Goal: Task Accomplishment & Management: Complete application form

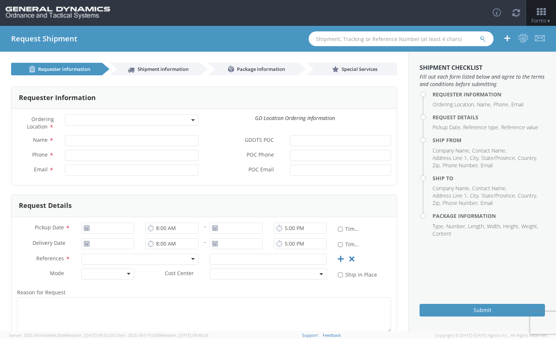
click at [191, 120] on b at bounding box center [193, 120] width 4 height 2
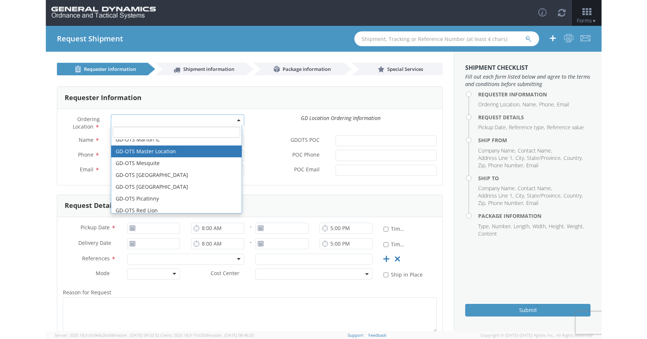
scroll to position [111, 0]
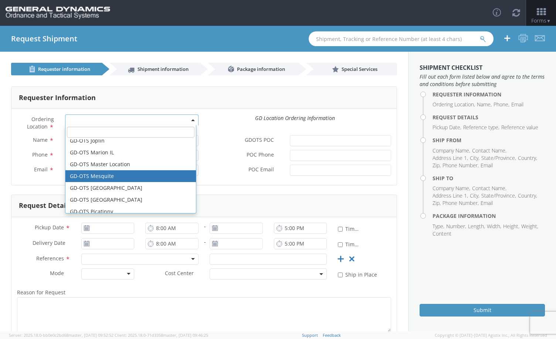
select select "64231"
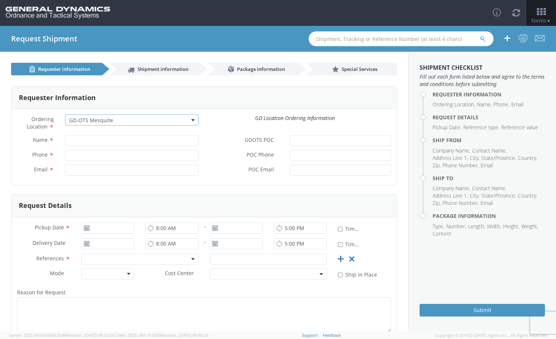
type input "[EMAIL_ADDRESS][DOMAIN_NAME]"
click at [85, 142] on input "Name *" at bounding box center [131, 140] width 133 height 11
type input "[PERSON_NAME]"
click at [87, 157] on input "Phone *" at bounding box center [131, 155] width 133 height 11
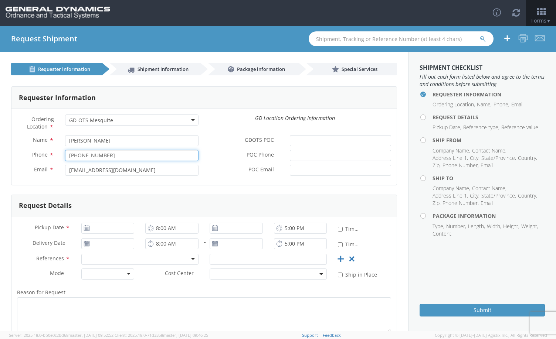
type input "[PHONE_NUMBER]"
click at [92, 205] on div "Request Details" at bounding box center [203, 206] width 385 height 22
click at [148, 231] on use at bounding box center [150, 228] width 5 height 6
click at [163, 229] on input "8:00 AM" at bounding box center [171, 228] width 53 height 11
click at [161, 229] on input "7:00 AM" at bounding box center [171, 228] width 53 height 11
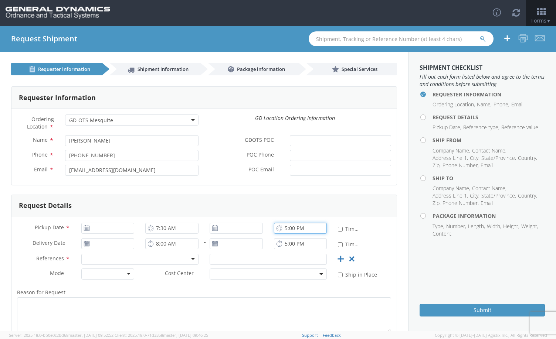
type input "7:00 AM"
click at [284, 228] on input "5:00 PM" at bounding box center [300, 228] width 53 height 11
click at [291, 228] on input "4:00 PM" at bounding box center [300, 228] width 53 height 11
click at [369, 231] on div "Pickup Date * 7:00 AM - 4:00 PM * Time Definite" at bounding box center [203, 231] width 385 height 16
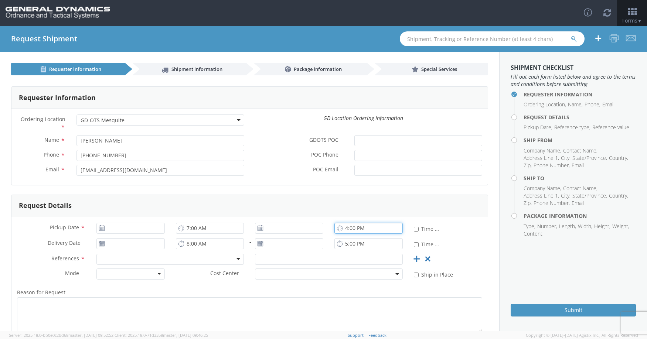
click at [346, 227] on input "4:00 PM" at bounding box center [368, 228] width 68 height 11
click at [350, 228] on input "4:00 PM" at bounding box center [368, 228] width 68 height 11
type input "4:00 PM"
click at [465, 242] on div "Delivery Date * 8:00 AM - 5:00 PM * Time Definite" at bounding box center [249, 246] width 476 height 16
click at [100, 229] on icon at bounding box center [102, 228] width 6 height 6
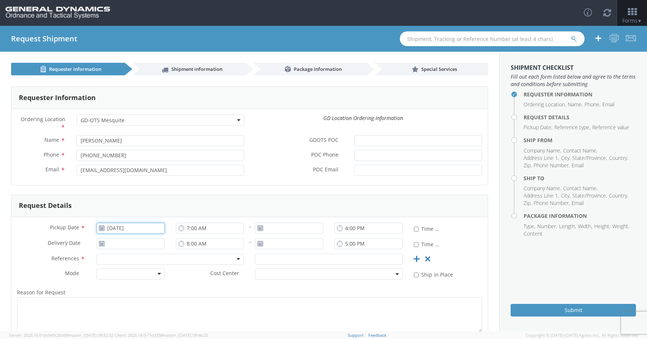
click at [112, 227] on input "[DATE]" at bounding box center [130, 228] width 68 height 11
click at [146, 169] on td "10" at bounding box center [148, 170] width 16 height 11
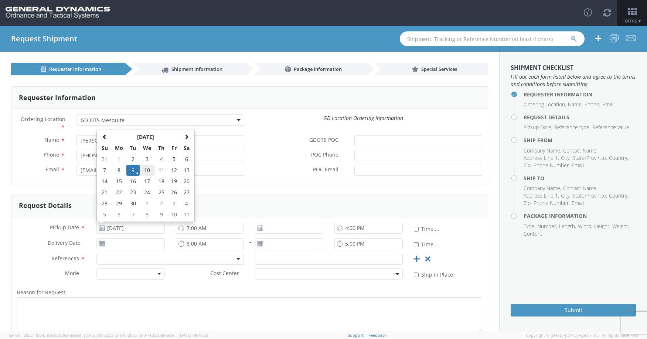
type input "[DATE]"
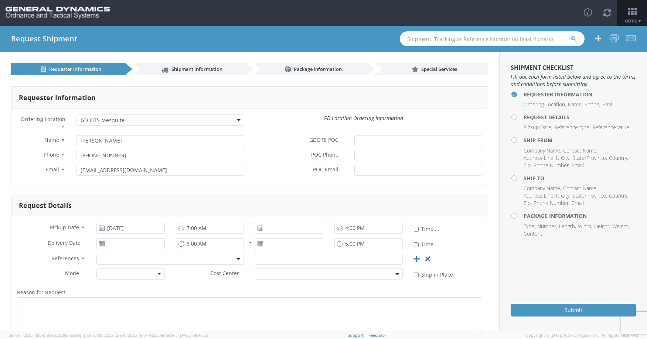
click at [236, 259] on div at bounding box center [170, 259] width 148 height 11
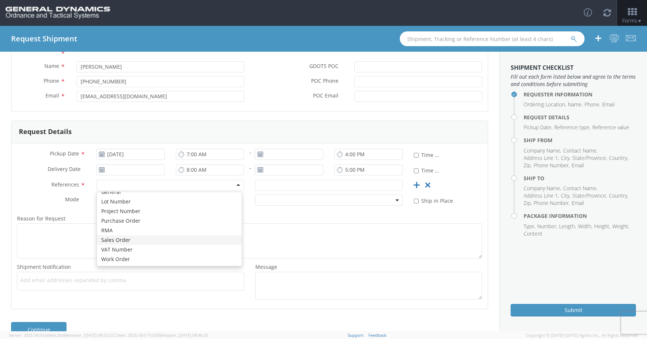
scroll to position [91, 0]
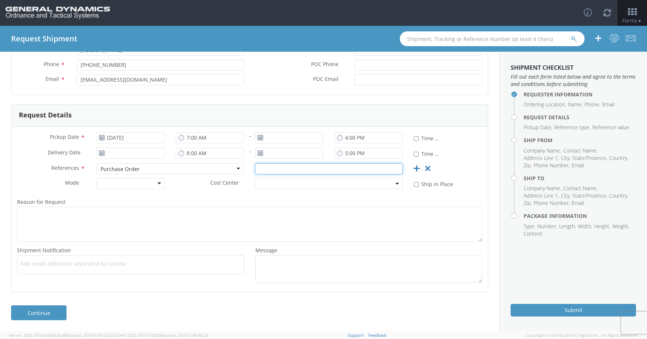
click at [271, 170] on input "text" at bounding box center [329, 168] width 148 height 11
type input "114343"
click at [471, 167] on div "References * Purchase Order Purchase Order Bill Of Lading Customer Ref Delivery…" at bounding box center [249, 170] width 476 height 15
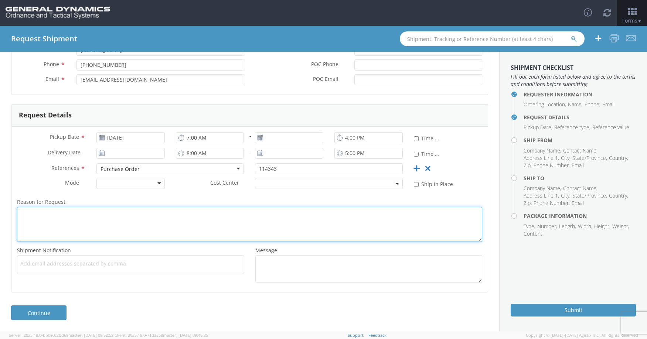
click at [119, 212] on textarea "Reason for Request *" at bounding box center [249, 224] width 465 height 35
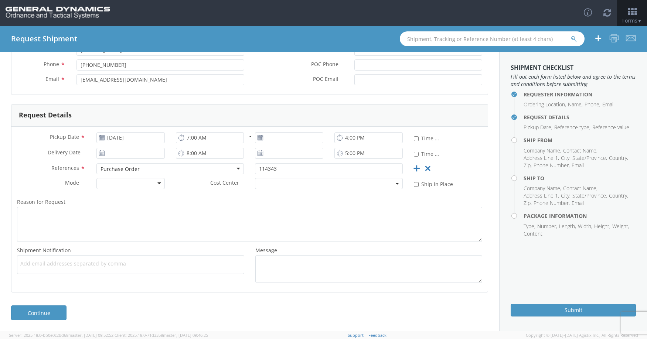
click at [470, 155] on div "Delivery Date * 8:00 AM - 5:00 PM * Time Definite" at bounding box center [249, 156] width 476 height 16
click at [53, 316] on link "Continue" at bounding box center [38, 313] width 55 height 15
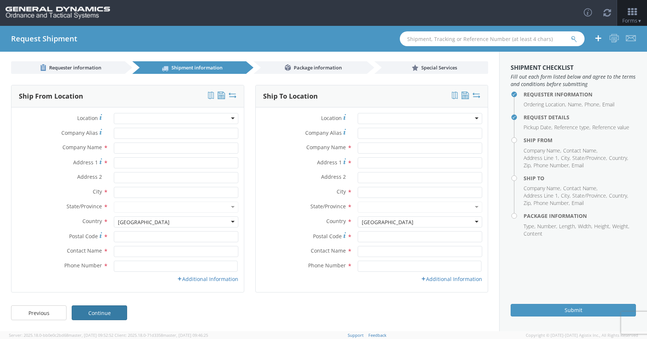
scroll to position [1, 0]
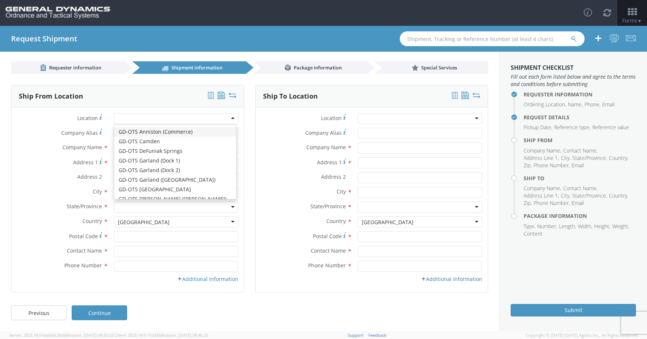
click at [213, 121] on div at bounding box center [176, 118] width 125 height 11
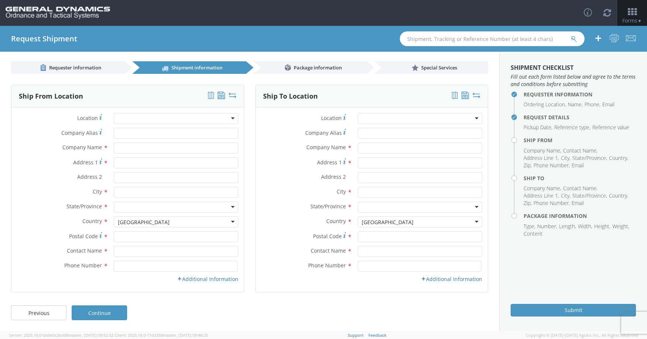
click at [126, 117] on div at bounding box center [176, 118] width 125 height 11
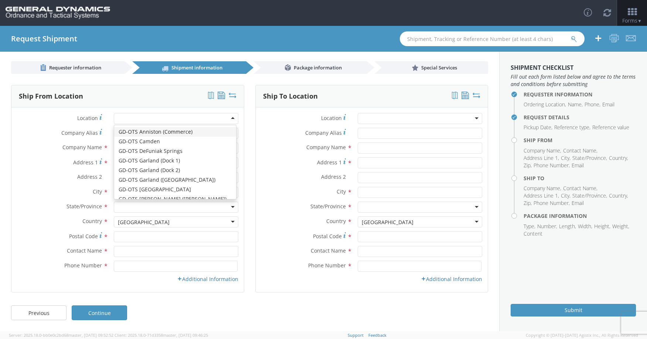
click at [14, 146] on label "Company Name *" at bounding box center [59, 148] width 97 height 10
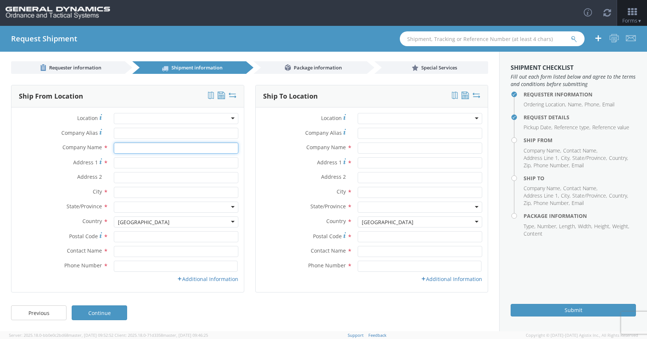
click at [125, 149] on input "text" at bounding box center [176, 148] width 125 height 11
type input "Daltech, Inc."
type input "[STREET_ADDRESS]"
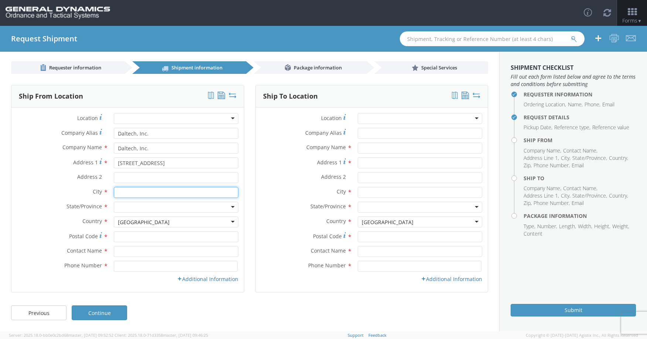
type input "[GEOGRAPHIC_DATA]"
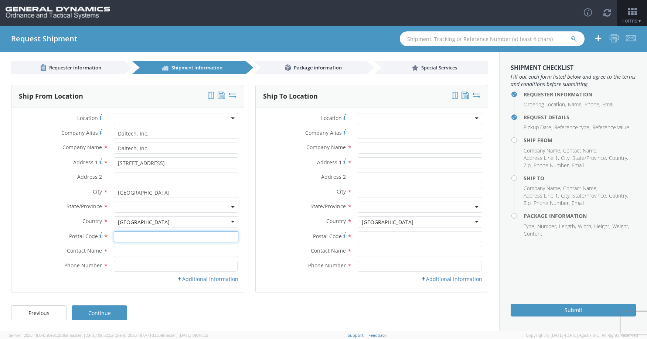
type input "18706"
type input "[PERSON_NAME]"
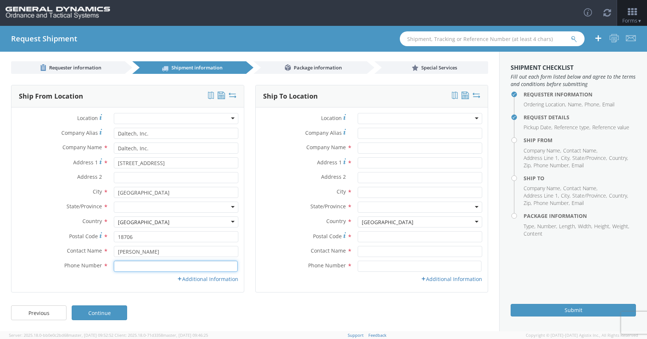
type input "5708239911"
click at [400, 120] on div at bounding box center [420, 118] width 125 height 11
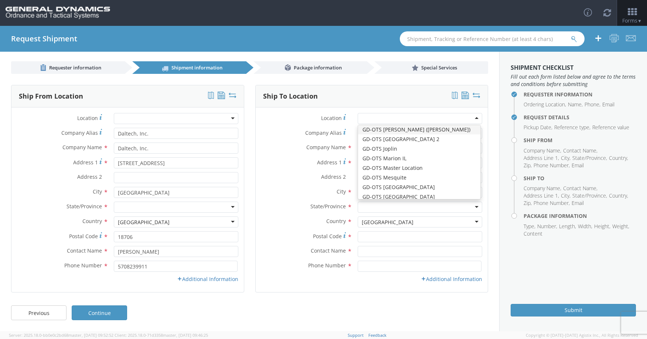
scroll to position [74, 0]
type input "General Dynamics - OTS"
type input "19850 IH 635"
type input "Mesquite"
type input "75149"
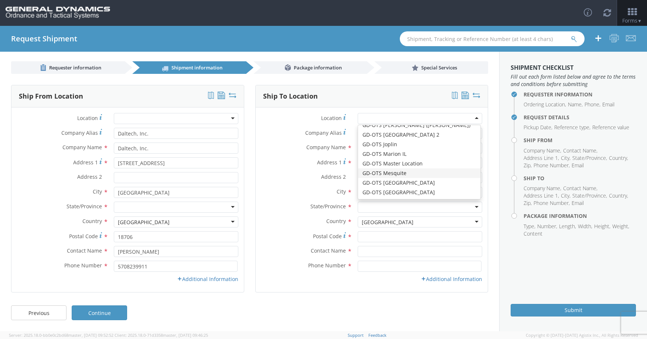
type input "[PHONE_NUMBER]"
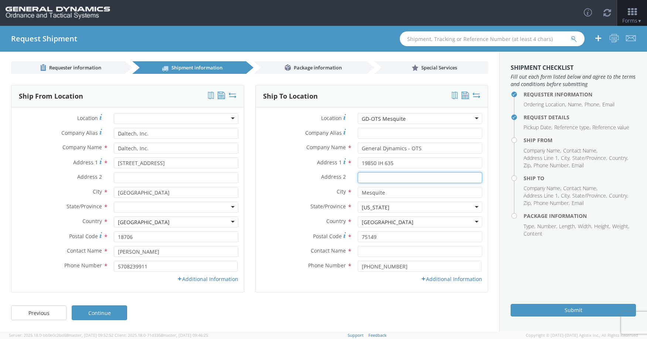
click at [381, 180] on input "Address 2 *" at bounding box center [420, 177] width 125 height 11
type input "Building C"
click at [353, 95] on div "Ship To Location" at bounding box center [372, 96] width 232 height 22
click at [99, 311] on link "Continue" at bounding box center [99, 313] width 55 height 15
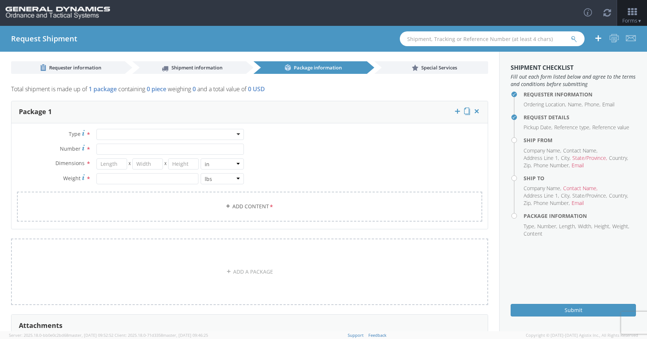
click at [171, 135] on div at bounding box center [170, 134] width 148 height 11
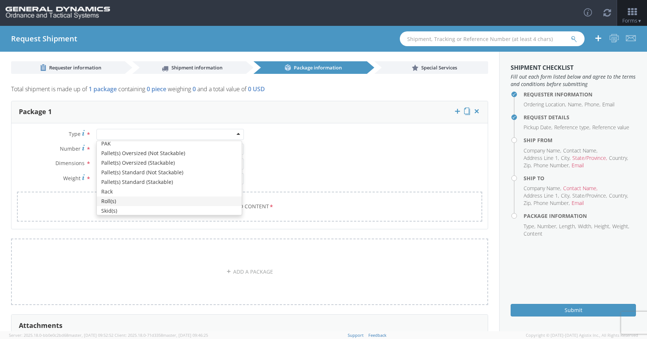
scroll to position [222, 0]
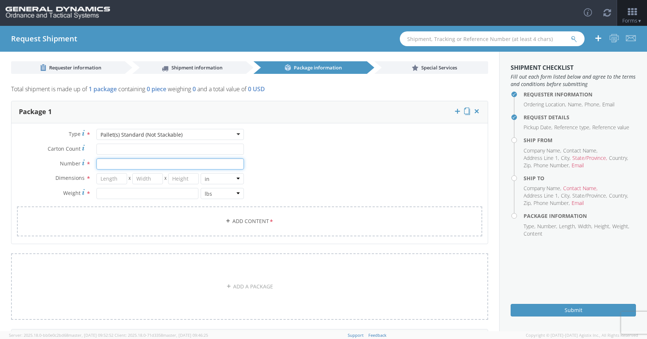
click at [115, 164] on input "Number *" at bounding box center [170, 164] width 148 height 11
type input "1"
click at [51, 163] on label "Number *" at bounding box center [50, 164] width 79 height 10
click at [96, 163] on input "1" at bounding box center [170, 164] width 148 height 11
click at [115, 180] on input "number" at bounding box center [111, 178] width 31 height 11
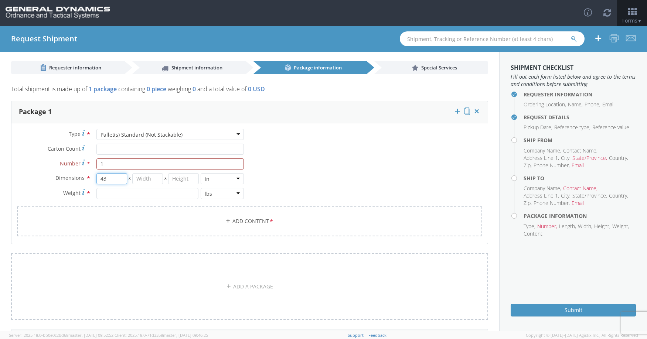
type input "43"
click at [148, 179] on input "number" at bounding box center [147, 178] width 31 height 11
type input "22"
click at [189, 181] on input "number" at bounding box center [183, 178] width 31 height 11
type input "14"
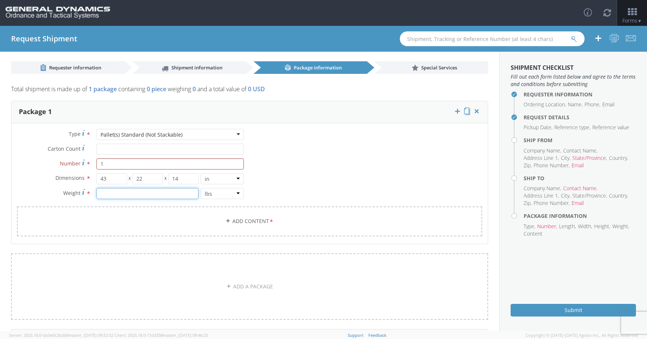
click at [151, 193] on input "number" at bounding box center [147, 193] width 102 height 11
type input "83"
click at [327, 172] on div "Type * Pallet(s) Standard (Not Stackable) Pallet(s) Standard (Not Stackable) Ba…" at bounding box center [249, 187] width 476 height 117
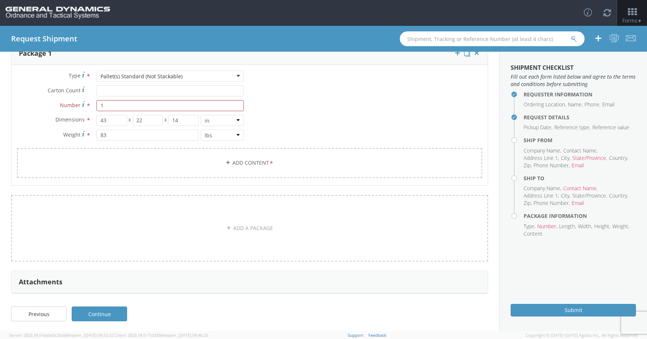
scroll to position [61, 0]
click at [116, 312] on link "Continue" at bounding box center [99, 313] width 55 height 15
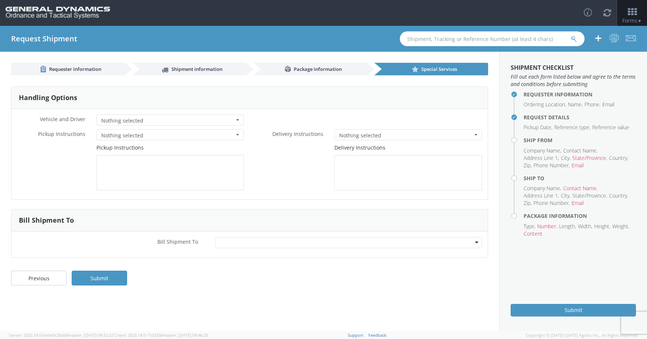
scroll to position [0, 0]
click at [158, 120] on span "Nothing selected" at bounding box center [167, 120] width 133 height 7
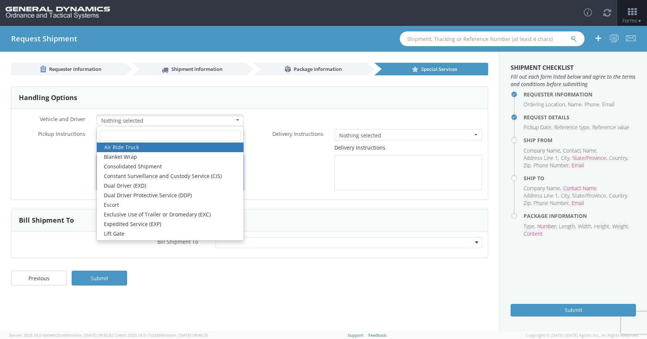
click at [34, 178] on div "Pickup Instructions" at bounding box center [130, 167] width 238 height 46
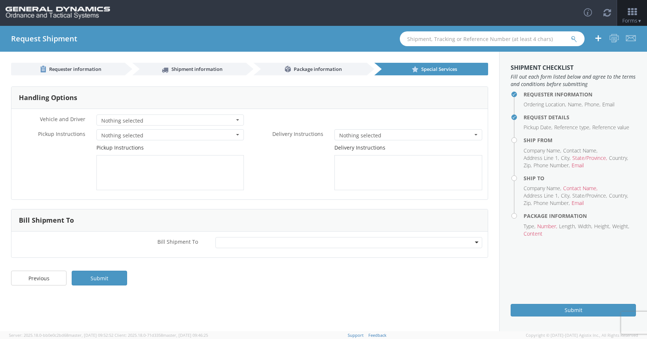
click at [59, 169] on div "Pickup Instructions" at bounding box center [130, 167] width 238 height 46
click at [477, 242] on div at bounding box center [348, 242] width 267 height 11
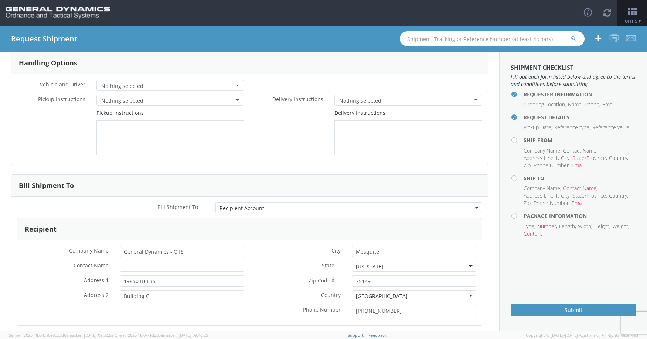
scroll to position [83, 0]
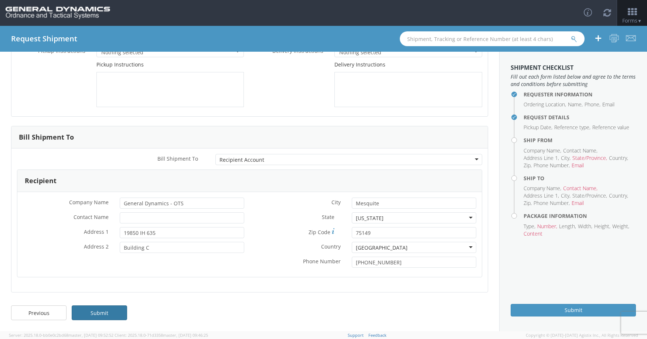
click at [92, 317] on link "Submit" at bounding box center [99, 313] width 55 height 15
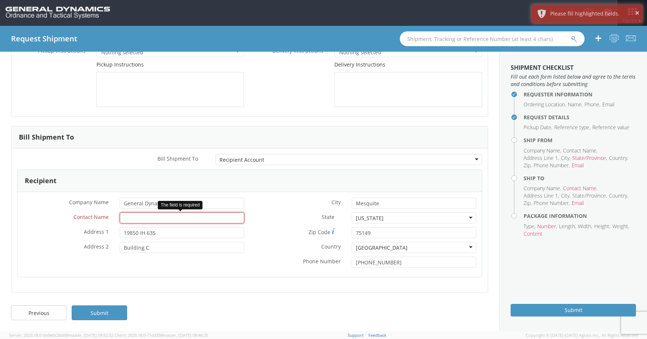
click at [146, 220] on input "* Contact Name" at bounding box center [182, 217] width 125 height 11
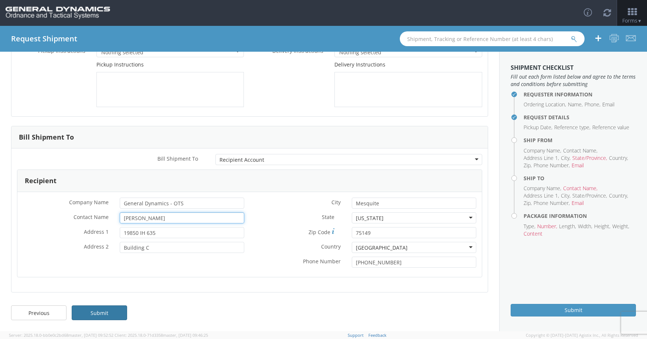
type input "[PERSON_NAME]"
click at [103, 313] on link "Submit" at bounding box center [99, 313] width 55 height 15
click at [98, 314] on link "Submit" at bounding box center [99, 313] width 55 height 15
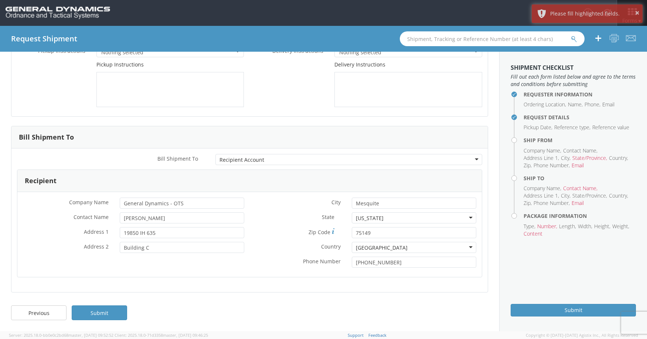
scroll to position [0, 0]
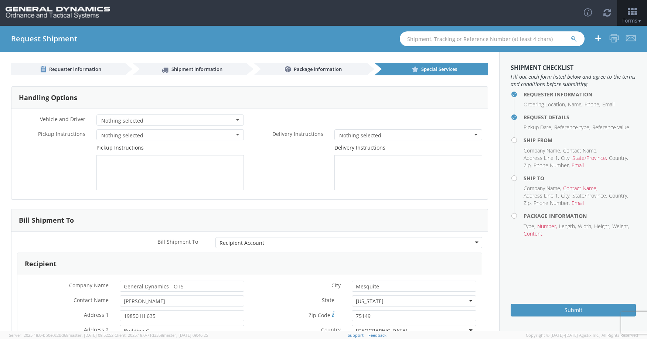
click at [555, 158] on li "State/Province" at bounding box center [589, 157] width 35 height 7
click at [159, 68] on link "Shipment information" at bounding box center [189, 69] width 114 height 13
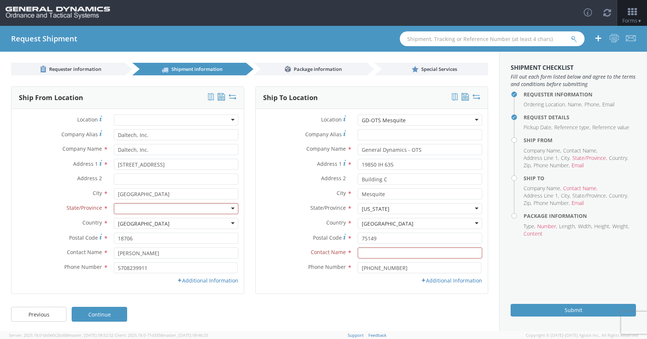
click at [169, 209] on div at bounding box center [176, 208] width 125 height 11
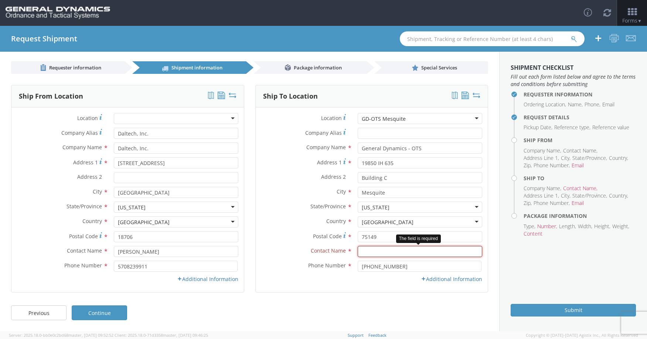
click at [370, 253] on input "text" at bounding box center [420, 251] width 125 height 11
type input "[PERSON_NAME]"
click at [277, 279] on div "Additional Information" at bounding box center [372, 279] width 232 height 7
click at [199, 279] on link "Additional Information" at bounding box center [207, 279] width 61 height 7
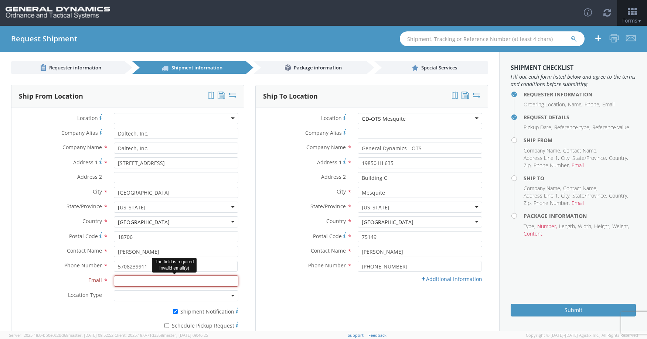
click at [161, 281] on input "Email *" at bounding box center [176, 281] width 125 height 11
type input "[EMAIL_ADDRESS][DOMAIN_NAME]"
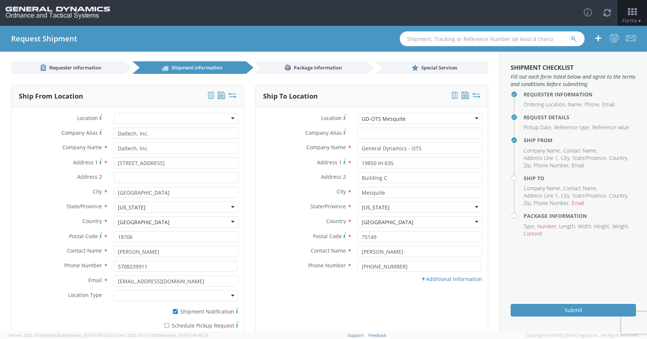
click at [278, 224] on label "Country *" at bounding box center [304, 222] width 97 height 10
click at [432, 280] on link "Additional Information" at bounding box center [451, 279] width 61 height 7
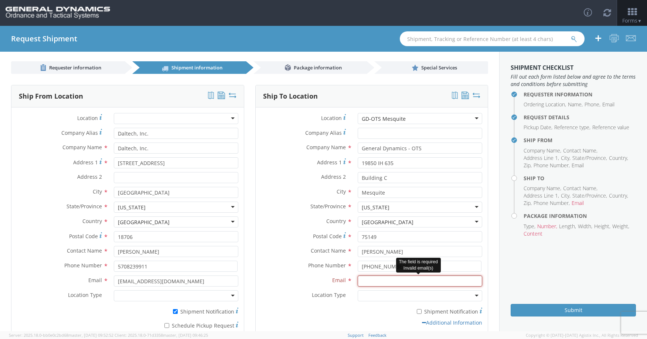
click at [369, 282] on input "Email *" at bounding box center [420, 281] width 125 height 11
click at [441, 284] on input "Email *" at bounding box center [420, 281] width 125 height 11
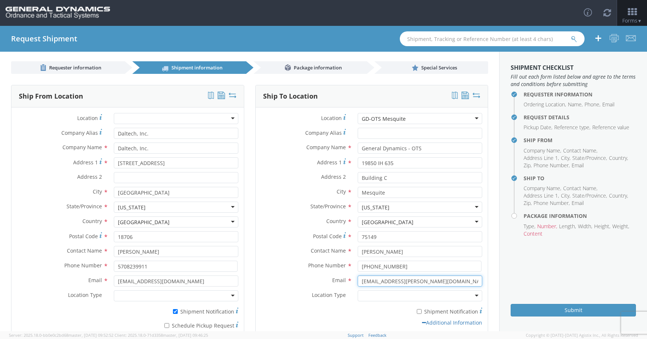
type input "[EMAIL_ADDRESS][PERSON_NAME][DOMAIN_NAME]"
click at [555, 265] on aside "Shipment Checklist Fill out each form listed below and agree to the terms and c…" at bounding box center [573, 192] width 148 height 280
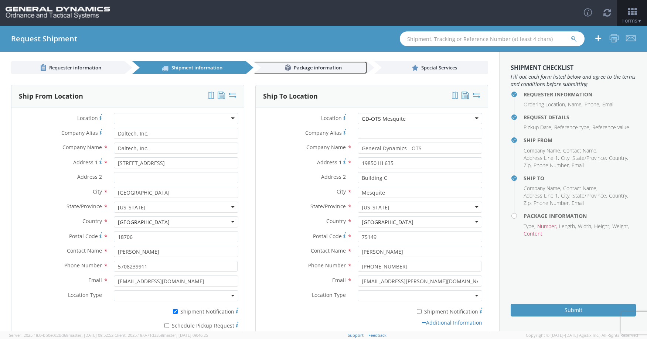
click at [338, 69] on span "Package information" at bounding box center [318, 67] width 48 height 7
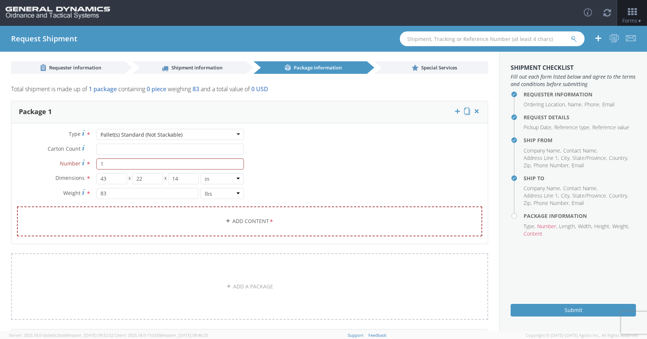
click at [87, 163] on span "*" at bounding box center [88, 164] width 5 height 8
click at [96, 163] on input "1" at bounding box center [170, 164] width 148 height 11
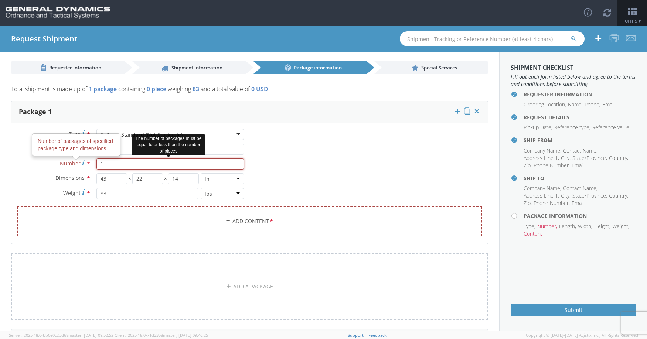
click at [118, 166] on input "1" at bounding box center [170, 164] width 148 height 11
click at [130, 164] on input "1" at bounding box center [170, 164] width 148 height 11
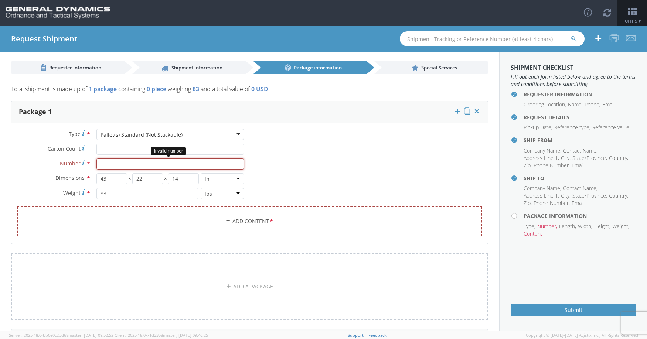
type input "1"
click at [326, 178] on div "Type * Pallet(s) Standard (Not Stackable) Pallet(s) Standard (Not Stackable) Ba…" at bounding box center [249, 187] width 476 height 117
click at [238, 223] on link "Add Content *" at bounding box center [249, 222] width 465 height 30
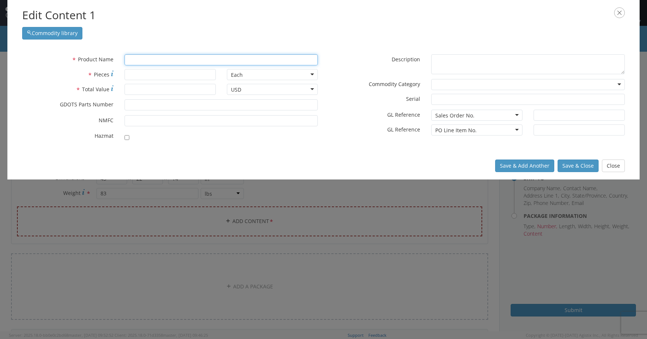
click at [145, 61] on input "text" at bounding box center [222, 59] width 194 height 11
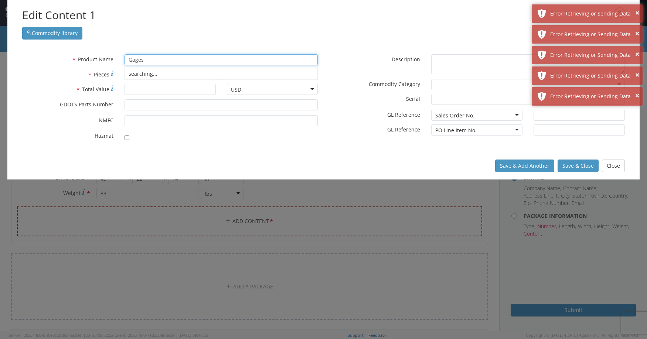
click at [143, 74] on div "searching..." at bounding box center [221, 73] width 193 height 11
click at [155, 75] on div "searching..." at bounding box center [221, 73] width 193 height 11
click at [156, 60] on input "Gages" at bounding box center [222, 59] width 194 height 11
click at [164, 59] on input "Gages" at bounding box center [222, 59] width 194 height 11
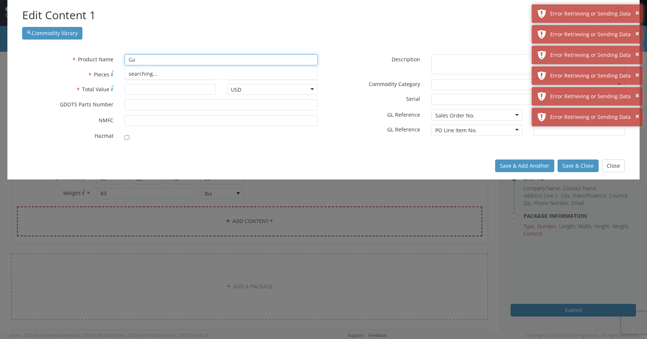
type input "G"
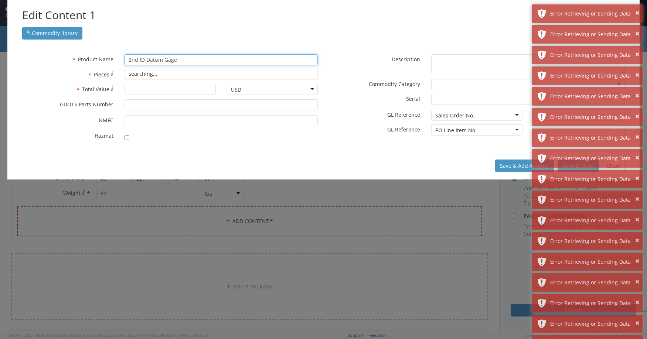
click at [198, 34] on div "Commodity library" at bounding box center [323, 31] width 603 height 16
click at [154, 74] on div "searching..." at bounding box center [221, 73] width 193 height 11
type input "2nd ID Datum Gage"
click at [150, 93] on input "* Total Value" at bounding box center [170, 89] width 91 height 11
type input "1494"
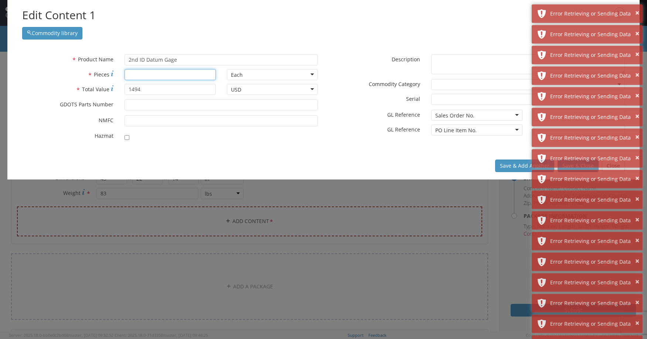
click at [150, 76] on input "* Pieces" at bounding box center [170, 74] width 91 height 11
click at [256, 30] on div "Commodity library" at bounding box center [323, 31] width 603 height 16
type input "1"
click at [446, 132] on div "PO Line Item No." at bounding box center [455, 130] width 41 height 7
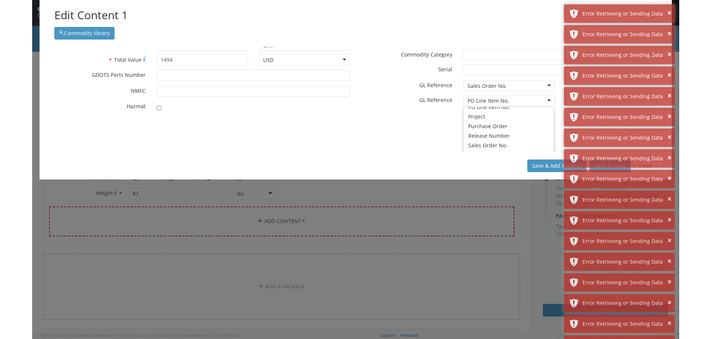
scroll to position [0, 0]
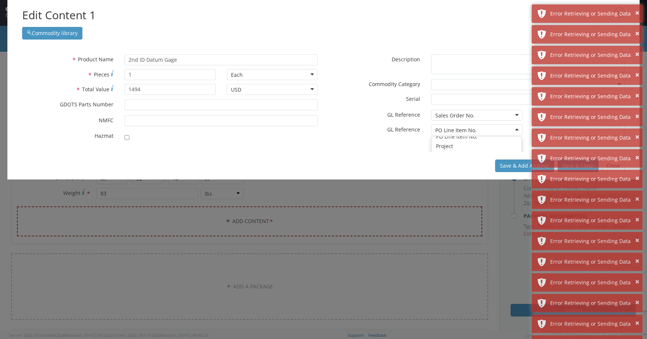
click at [346, 31] on div "Commodity library" at bounding box center [323, 31] width 603 height 16
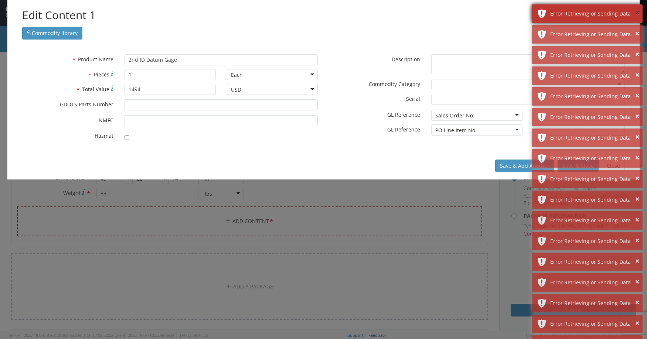
click at [555, 11] on button "×" at bounding box center [637, 13] width 4 height 11
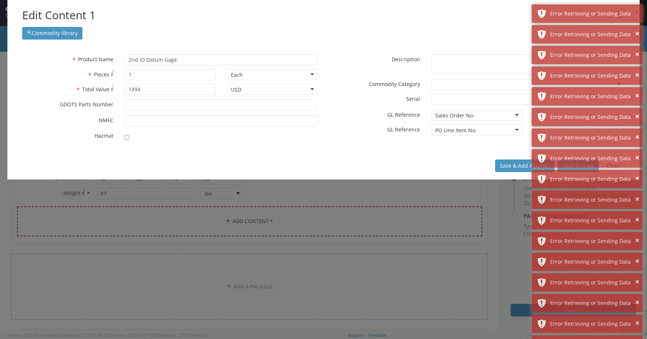
drag, startPoint x: 637, startPoint y: 11, endPoint x: 620, endPoint y: 24, distance: 21.5
click at [555, 11] on button "×" at bounding box center [637, 13] width 4 height 11
click at [515, 164] on button "Save & Add Another" at bounding box center [524, 166] width 59 height 13
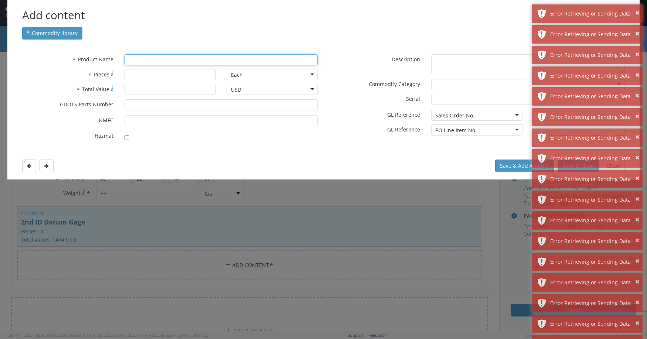
click at [171, 61] on input "text" at bounding box center [222, 59] width 194 height 11
type input "3rd ID Datum Gage"
click at [175, 91] on input "* Total Value" at bounding box center [170, 89] width 91 height 11
type input "1542"
click at [185, 76] on input "* Pieces" at bounding box center [170, 74] width 91 height 11
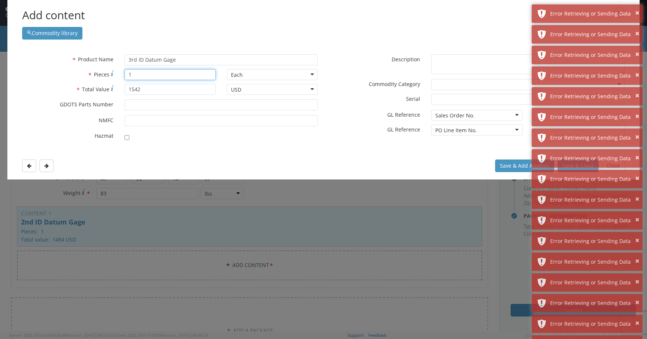
click at [278, 34] on div "Commodity library" at bounding box center [323, 31] width 603 height 16
type input "1"
click at [508, 164] on button "Save & Add Another" at bounding box center [524, 166] width 59 height 13
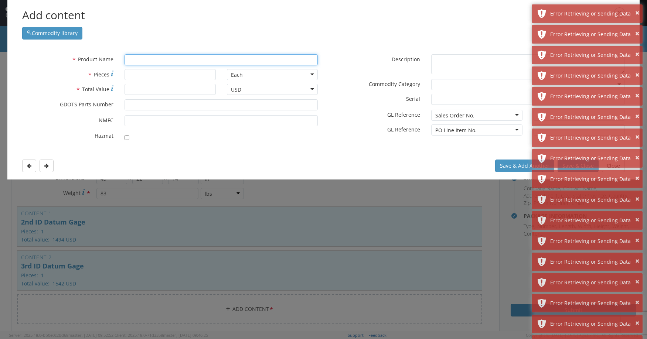
click at [164, 61] on input "text" at bounding box center [222, 59] width 194 height 11
type input "1st ID Datum Gage"
click at [162, 92] on input "* Total Value" at bounding box center [170, 89] width 91 height 11
type input "1456"
click at [162, 72] on input "* Pieces" at bounding box center [170, 74] width 91 height 11
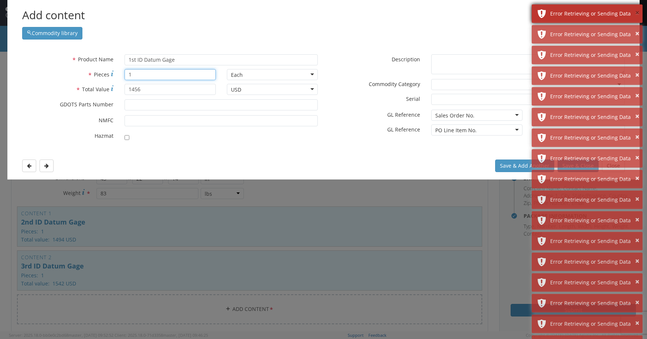
type input "1"
click at [555, 12] on button "×" at bounding box center [637, 13] width 4 height 11
click at [555, 13] on button "×" at bounding box center [637, 13] width 4 height 11
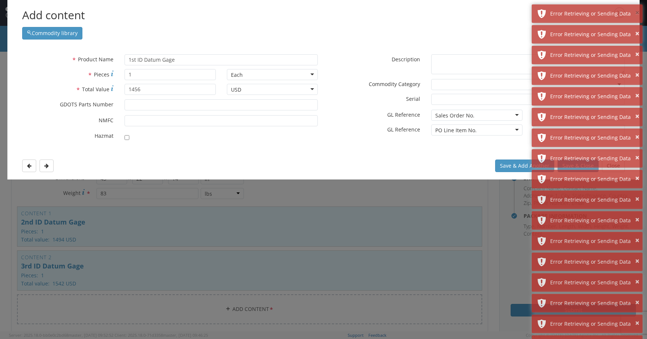
click at [555, 13] on button "×" at bounding box center [637, 13] width 4 height 11
click at [555, 28] on button "×" at bounding box center [637, 33] width 4 height 11
click at [555, 13] on button "×" at bounding box center [637, 13] width 4 height 11
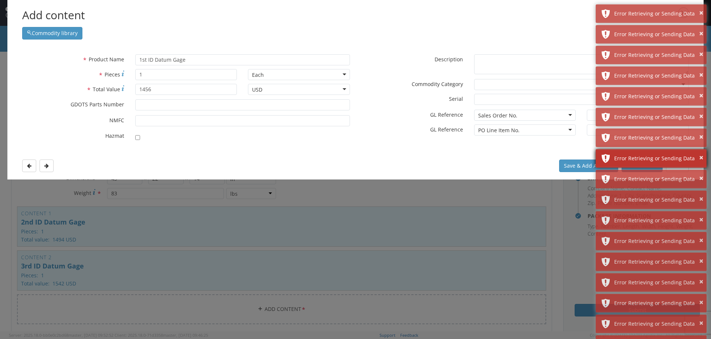
click at [555, 164] on div "× Error Retrieving or Sending Data" at bounding box center [651, 158] width 111 height 18
click at [428, 125] on label "* GL Reference" at bounding box center [412, 129] width 113 height 9
drag, startPoint x: 682, startPoint y: 16, endPoint x: 523, endPoint y: 29, distance: 159.5
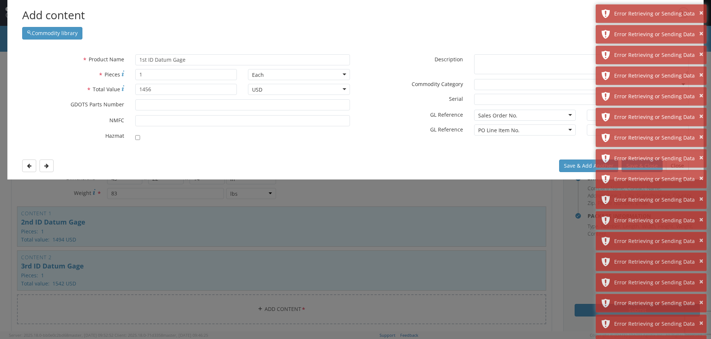
click at [523, 29] on div "Commodity library" at bounding box center [355, 31] width 667 height 16
click at [555, 303] on button "×" at bounding box center [701, 302] width 4 height 11
click at [555, 168] on button "Save & Add Another" at bounding box center [588, 166] width 59 height 13
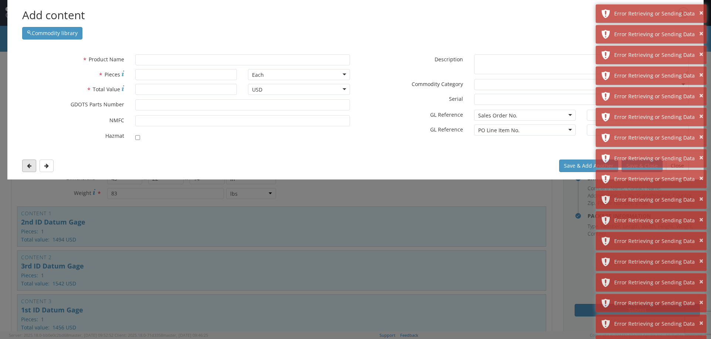
click at [30, 165] on icon at bounding box center [29, 165] width 4 height 5
type input "2nd ID Datum Gage"
type input "1"
type input "1494"
click at [47, 167] on icon at bounding box center [46, 165] width 4 height 5
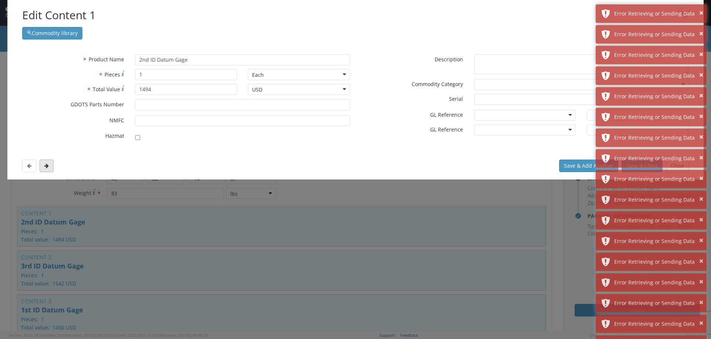
type input "3rd ID Datum Gage"
type input "1542"
click at [47, 167] on icon at bounding box center [46, 165] width 4 height 5
type input "1st ID Datum Gage"
type input "1456"
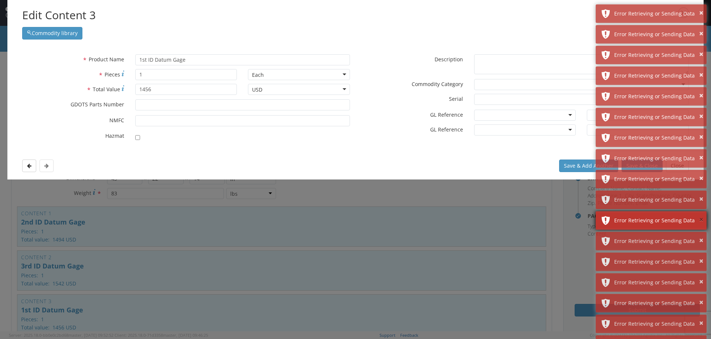
click at [555, 219] on button "×" at bounding box center [701, 220] width 4 height 11
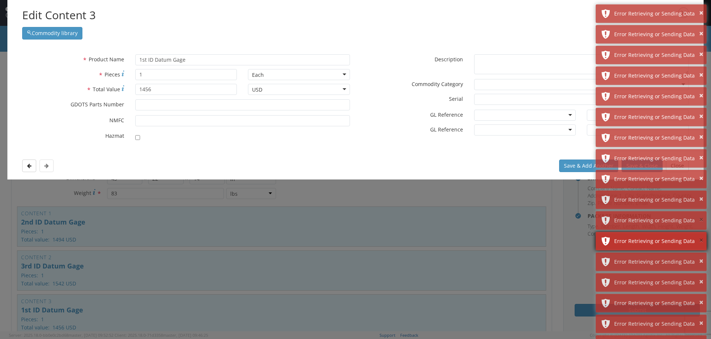
click at [555, 220] on button "×" at bounding box center [701, 220] width 4 height 11
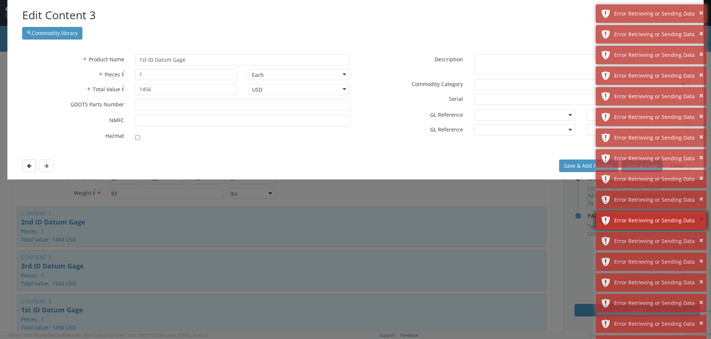
click at [555, 220] on button "×" at bounding box center [701, 220] width 4 height 11
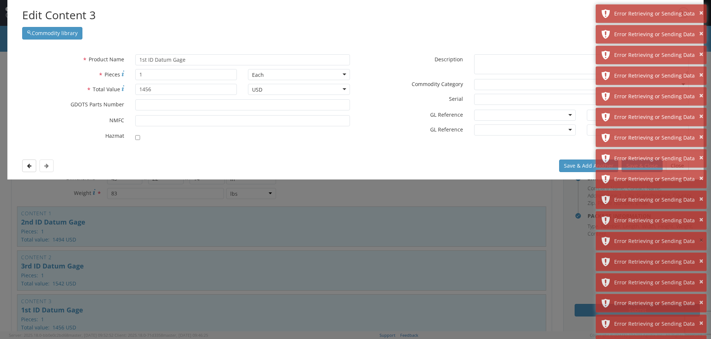
click at [555, 235] on button "×" at bounding box center [701, 240] width 4 height 11
click at [555, 220] on button "×" at bounding box center [701, 220] width 4 height 11
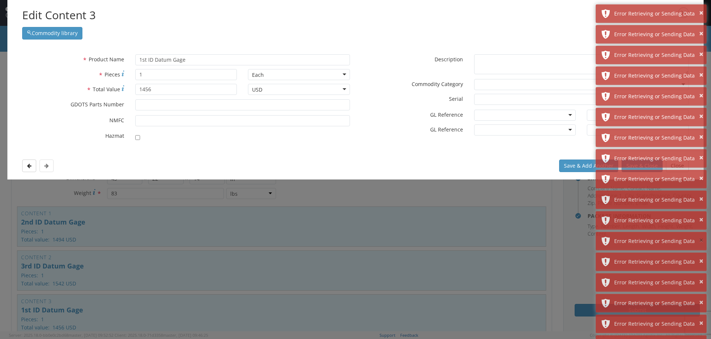
click at [555, 235] on button "×" at bounding box center [701, 240] width 4 height 11
click at [555, 220] on button "×" at bounding box center [701, 220] width 4 height 11
click at [555, 235] on button "×" at bounding box center [701, 240] width 4 height 11
click at [555, 220] on button "×" at bounding box center [701, 220] width 4 height 11
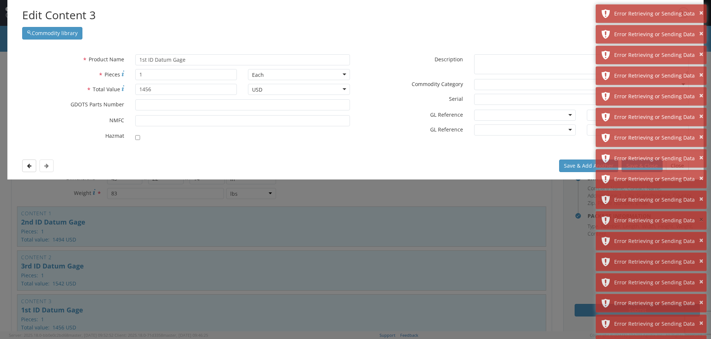
click at [555, 220] on button "×" at bounding box center [701, 220] width 4 height 11
click at [555, 235] on button "×" at bounding box center [701, 240] width 4 height 11
click at [555, 220] on button "×" at bounding box center [701, 220] width 4 height 11
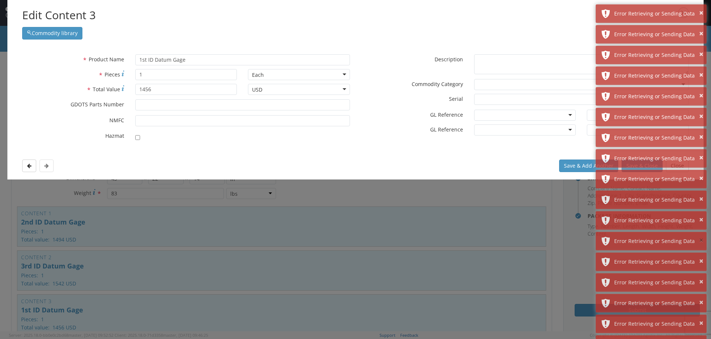
click at [555, 235] on button "×" at bounding box center [701, 240] width 4 height 11
click at [499, 65] on textarea "* Description" at bounding box center [581, 64] width 215 height 20
drag, startPoint x: 524, startPoint y: 145, endPoint x: 477, endPoint y: 149, distance: 47.1
click at [477, 150] on div "* Product Name 1st ID Datum Gage searching... * Pieces 1 Each Each Bag Blister …" at bounding box center [355, 99] width 696 height 105
click at [555, 303] on button "×" at bounding box center [701, 302] width 4 height 11
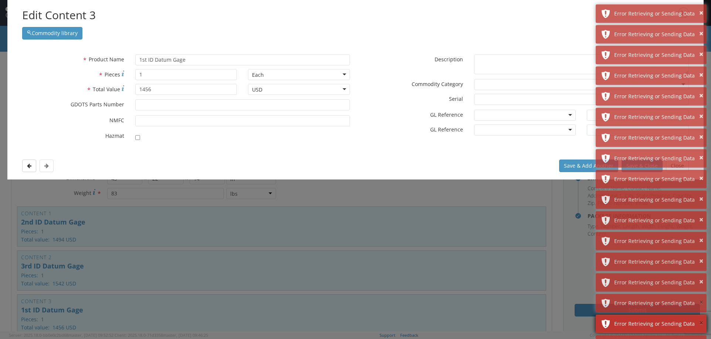
click at [555, 303] on button "×" at bounding box center [701, 302] width 4 height 11
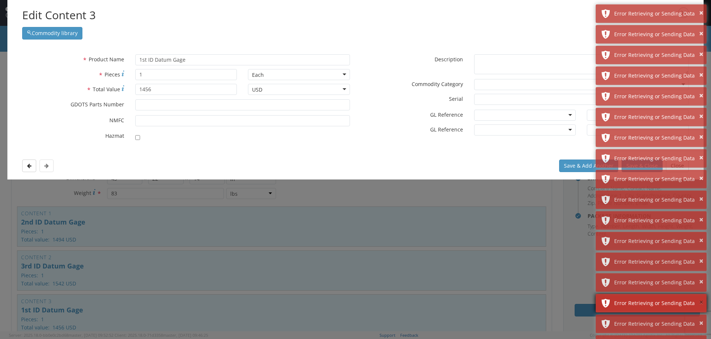
click at [555, 303] on button "×" at bounding box center [701, 302] width 4 height 11
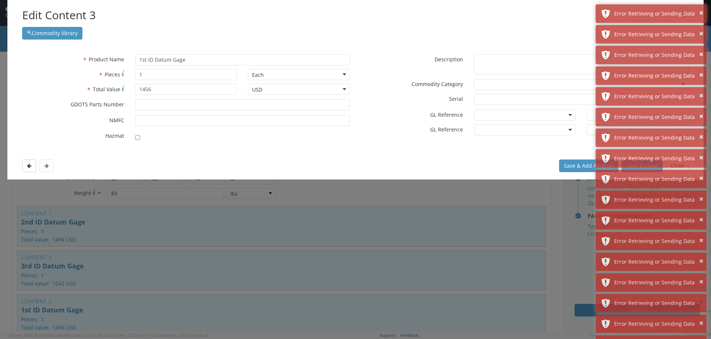
click at [555, 303] on button "×" at bounding box center [701, 302] width 4 height 11
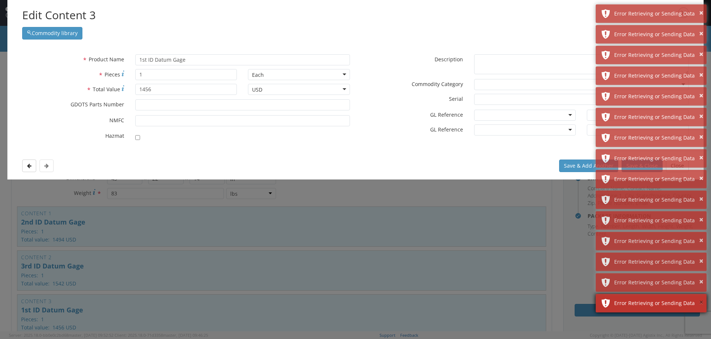
click at [555, 303] on button "×" at bounding box center [701, 302] width 4 height 11
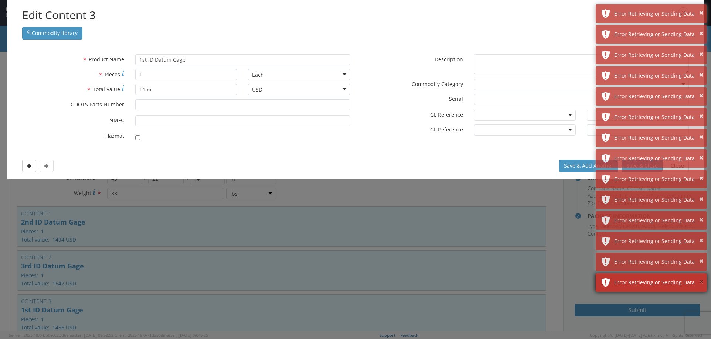
click at [555, 283] on button "×" at bounding box center [701, 282] width 4 height 11
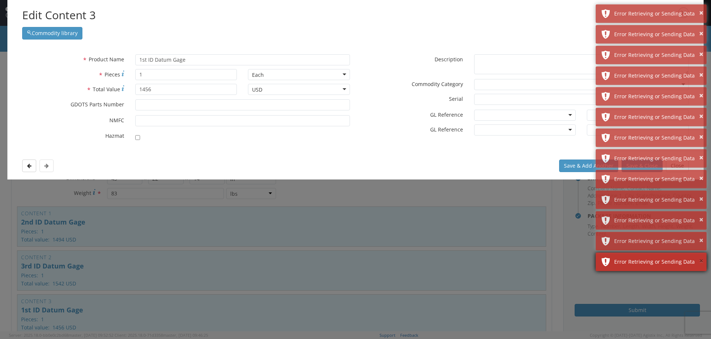
click at [555, 261] on button "×" at bounding box center [701, 261] width 4 height 11
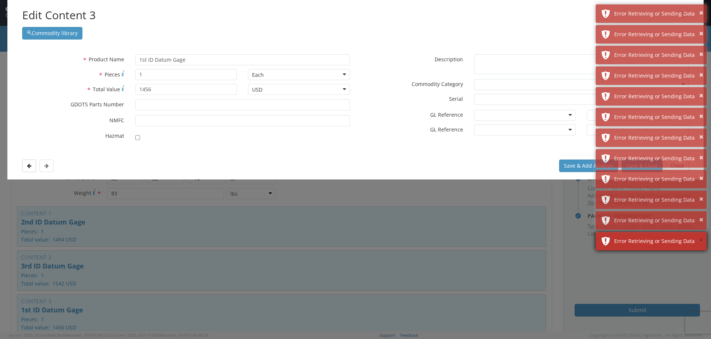
click at [555, 240] on button "×" at bounding box center [701, 240] width 4 height 11
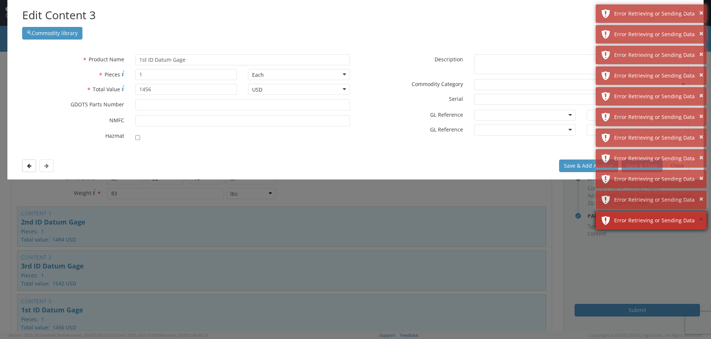
click at [555, 220] on button "×" at bounding box center [701, 220] width 4 height 11
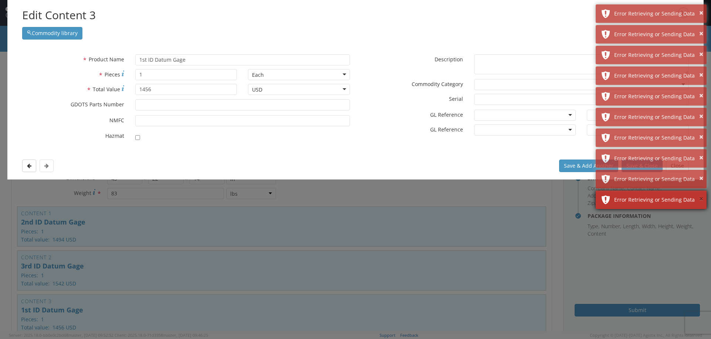
click at [555, 199] on button "×" at bounding box center [701, 199] width 4 height 11
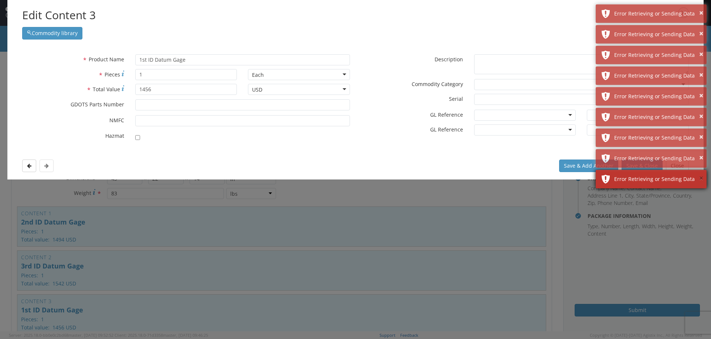
click at [555, 179] on button "×" at bounding box center [701, 178] width 4 height 11
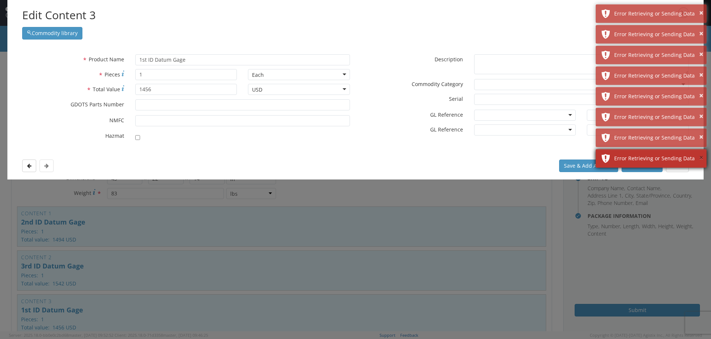
click at [555, 157] on button "×" at bounding box center [701, 158] width 4 height 11
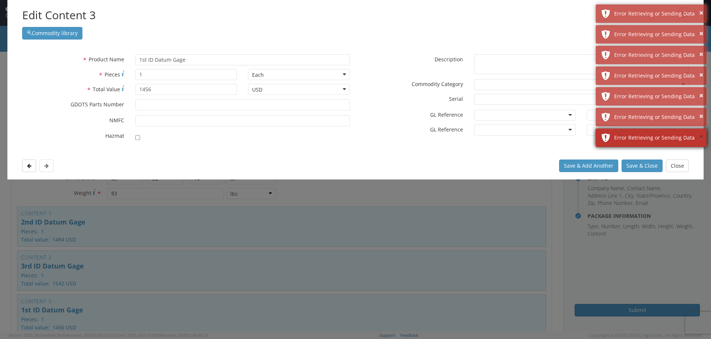
click at [555, 136] on button "×" at bounding box center [701, 137] width 4 height 11
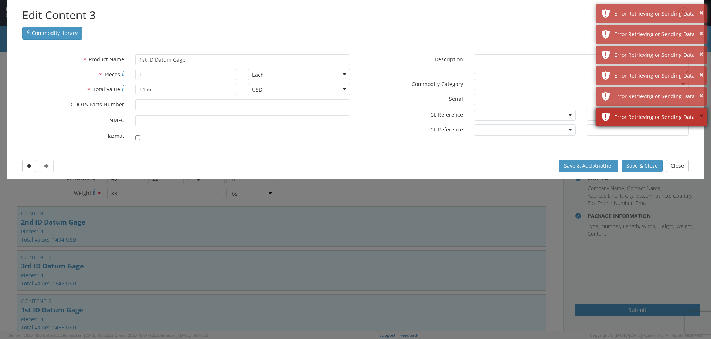
click at [555, 113] on button "×" at bounding box center [701, 116] width 4 height 11
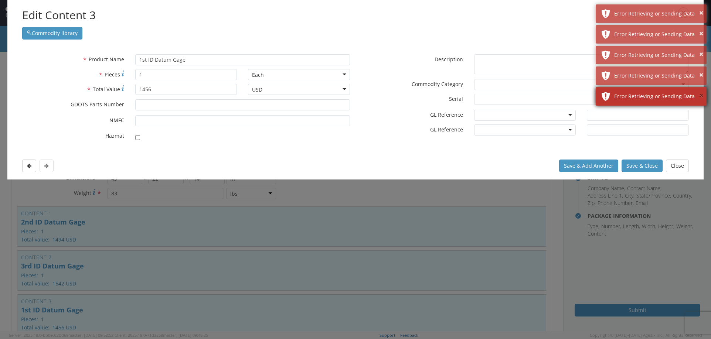
click at [555, 92] on button "×" at bounding box center [701, 96] width 4 height 11
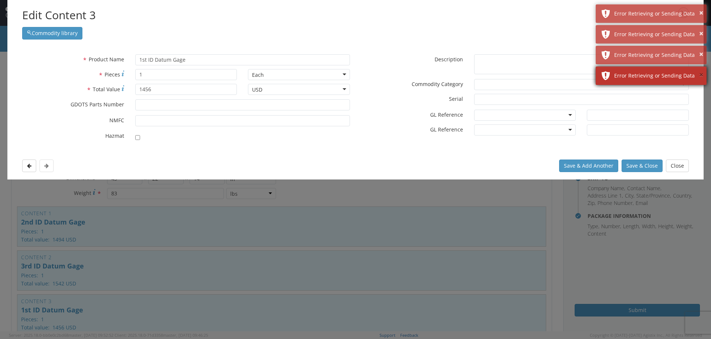
click at [555, 74] on button "×" at bounding box center [701, 75] width 4 height 11
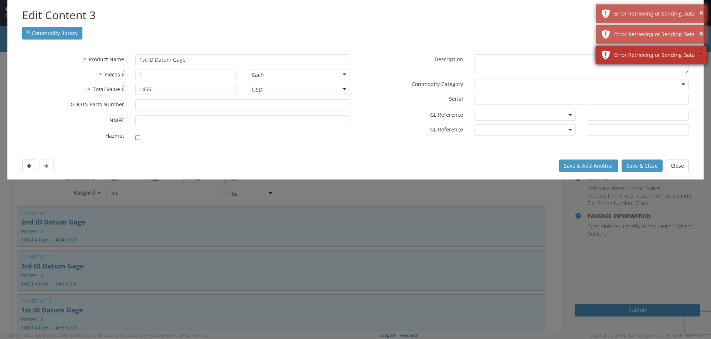
click at [555, 53] on button "×" at bounding box center [701, 54] width 4 height 11
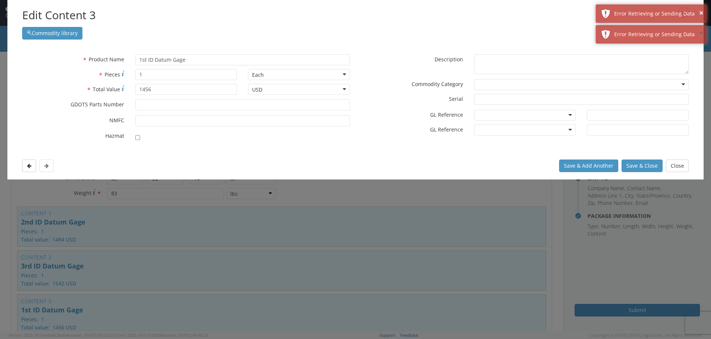
click at [555, 33] on button "×" at bounding box center [701, 33] width 4 height 11
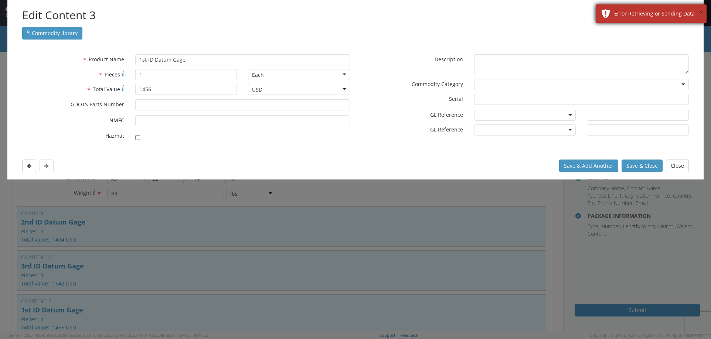
click at [555, 14] on button "×" at bounding box center [701, 13] width 4 height 11
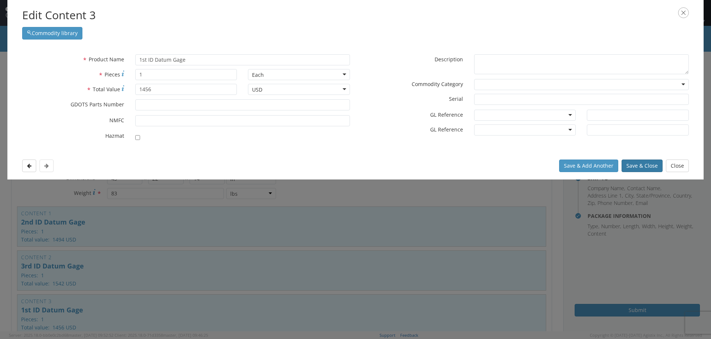
click at [555, 167] on button "Save & Close" at bounding box center [642, 166] width 41 height 13
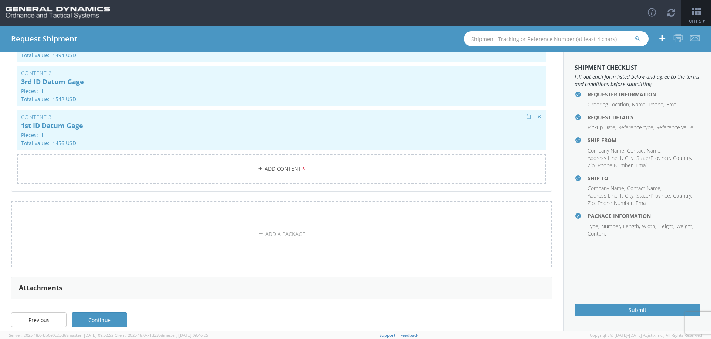
scroll to position [193, 0]
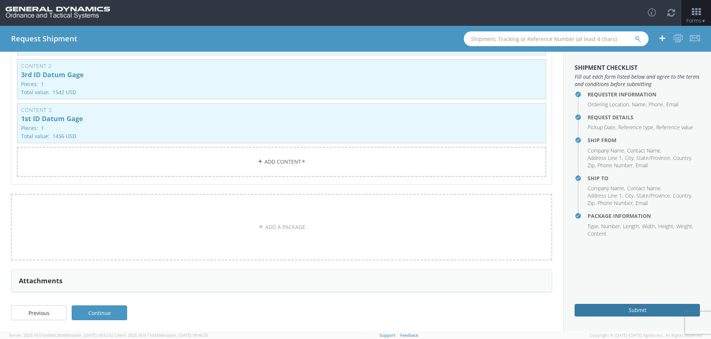
click at [555, 310] on button "Submit" at bounding box center [637, 310] width 125 height 13
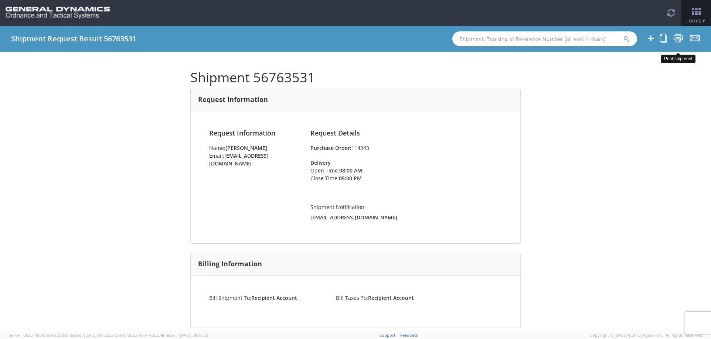
click at [555, 37] on icon at bounding box center [678, 38] width 10 height 9
click at [555, 38] on icon at bounding box center [678, 38] width 10 height 9
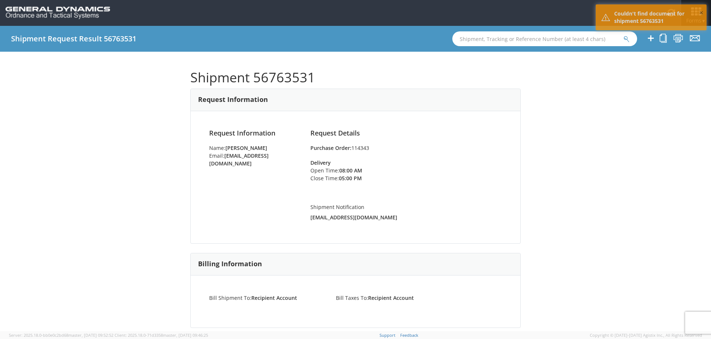
click at [555, 10] on button "×" at bounding box center [701, 13] width 4 height 11
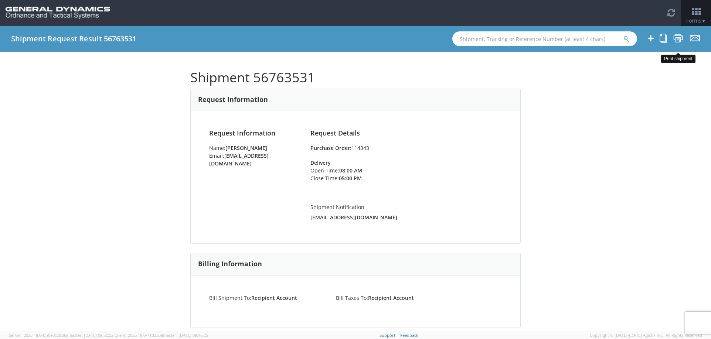
click at [555, 38] on icon at bounding box center [678, 38] width 10 height 9
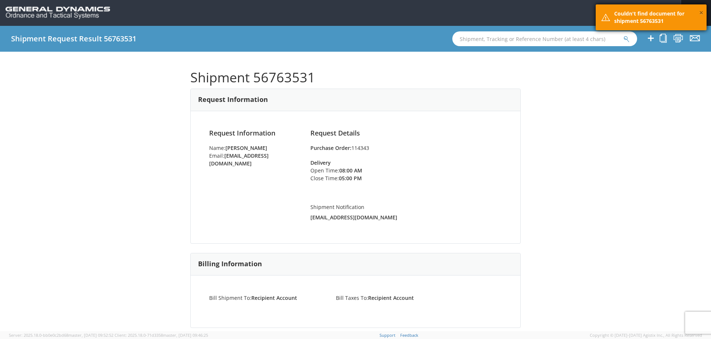
click at [555, 12] on button "×" at bounding box center [701, 13] width 4 height 11
